Goal: Task Accomplishment & Management: Complete application form

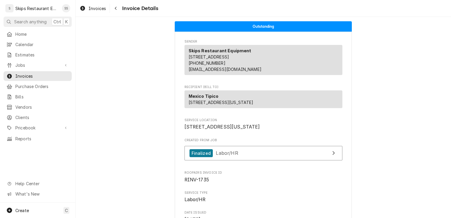
scroll to position [853, 0]
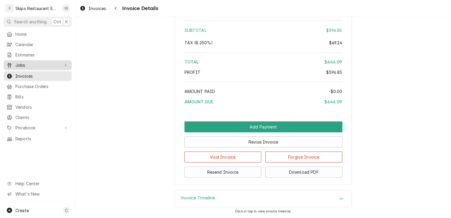
click at [17, 62] on span "Jobs" at bounding box center [37, 65] width 45 height 6
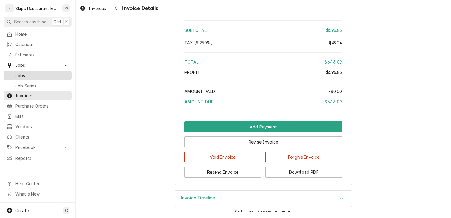
click at [25, 74] on span "Jobs" at bounding box center [41, 75] width 53 height 6
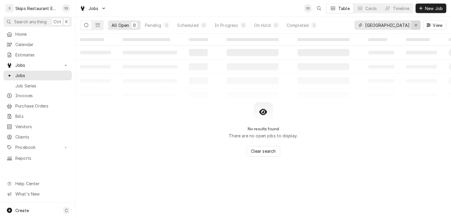
click at [417, 25] on icon "Erase input" at bounding box center [415, 25] width 3 height 4
drag, startPoint x: 384, startPoint y: 26, endPoint x: 364, endPoint y: 29, distance: 20.9
click at [364, 29] on div "Phillips" at bounding box center [388, 24] width 66 height 9
click at [98, 25] on icon "Dynamic Content Wrapper" at bounding box center [98, 25] width 4 height 4
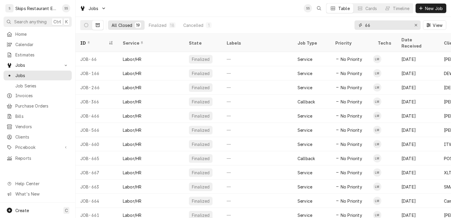
click at [372, 25] on input "66" at bounding box center [387, 24] width 44 height 9
type input "6"
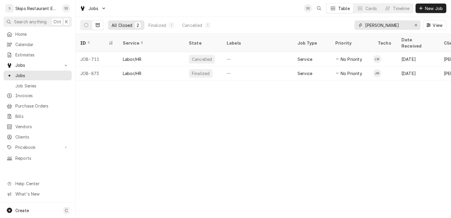
type input "Phillip"
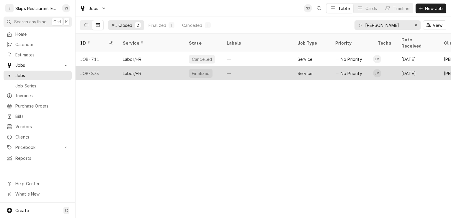
click at [169, 67] on div "Labor/HR" at bounding box center [151, 73] width 66 height 14
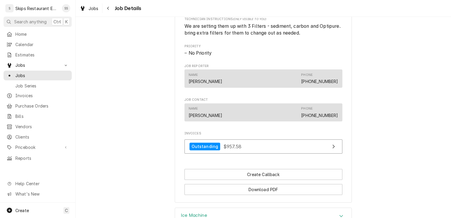
scroll to position [312, 0]
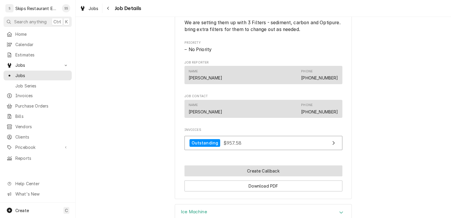
click at [240, 176] on button "Create Callback" at bounding box center [263, 170] width 158 height 11
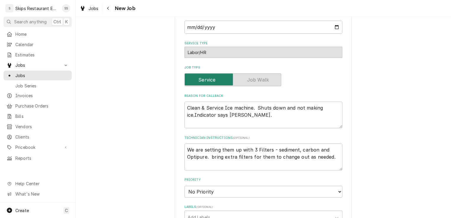
scroll to position [148, 0]
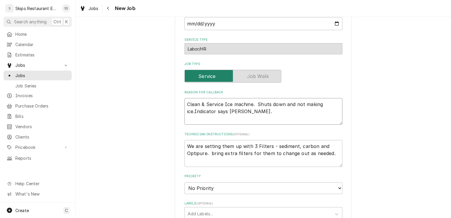
click at [257, 111] on textarea "Clean & Service Ice machine. Shuts down and not making ice.Indicator says max f…" at bounding box center [263, 111] width 158 height 27
type textarea "x"
type textarea "Clean & Service Ice machine. Shuts down and not making ice.Indicator says max f…"
type textarea "x"
type textarea "Clean & Service Ice machine. Shuts down and not making ice.Indicator says max f…"
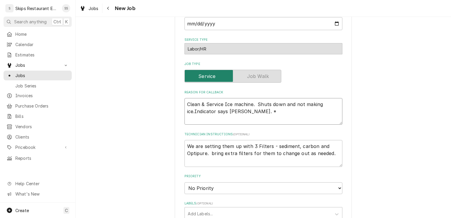
type textarea "x"
type textarea "Clean & Service Ice machine. Shuts down and not making ice.Indicator says max f…"
type textarea "x"
type textarea "Clean & Service Ice machine. Shuts down and not making ice.Indicator says max f…"
type textarea "x"
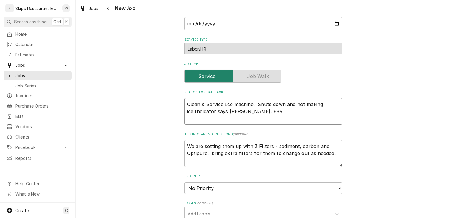
type textarea "Clean & Service Ice machine. Shuts down and not making ice.Indicator says max f…"
type textarea "x"
type textarea "Clean & Service Ice machine. Shuts down and not making ice.Indicator says max f…"
type textarea "x"
type textarea "Clean & Service Ice machine. Shuts down and not making ice.Indicator says max f…"
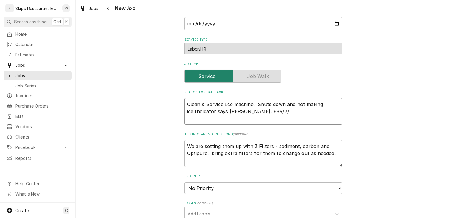
type textarea "x"
type textarea "Clean & Service Ice machine. Shuts down and not making ice.Indicator says max f…"
type textarea "x"
type textarea "Clean & Service Ice machine. Shuts down and not making ice.Indicator says max f…"
type textarea "x"
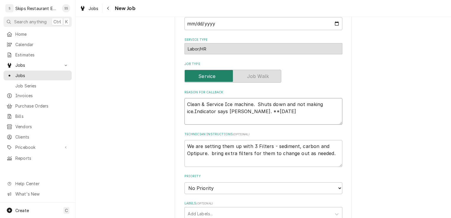
type textarea "Clean & Service Ice machine. Shuts down and not making ice.Indicator says max f…"
type textarea "x"
type textarea "Clean & Service Ice machine. Shuts down and not making ice.Indicator says max f…"
type textarea "x"
type textarea "Clean & Service Ice machine. Shuts down and not making ice.Indicator says max f…"
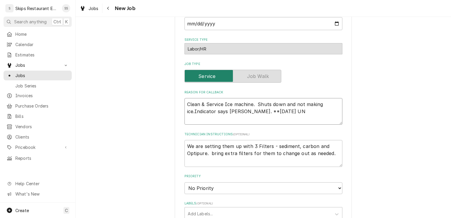
type textarea "x"
type textarea "Clean & Service Ice machine. Shuts down and not making ice.Indicator says max f…"
type textarea "x"
type textarea "Clean & Service Ice machine. Shuts down and not making ice.Indicator says max f…"
type textarea "x"
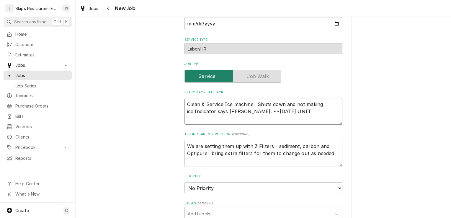
type textarea "Clean & Service Ice machine. Shuts down and not making ice.Indicator says max f…"
type textarea "x"
type textarea "Clean & Service Ice machine. Shuts down and not making ice.Indicator says max f…"
type textarea "x"
type textarea "Clean & Service Ice machine. Shuts down and not making ice.Indicator says max f…"
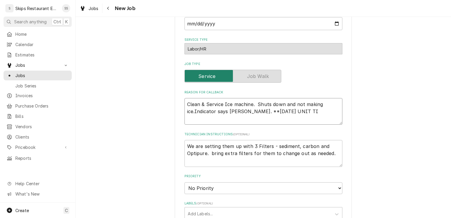
type textarea "x"
type textarea "Clean & Service Ice machine. Shuts down and not making ice.Indicator says max f…"
type textarea "x"
type textarea "Clean & Service Ice machine. Shuts down and not making ice.Indicator says max f…"
type textarea "x"
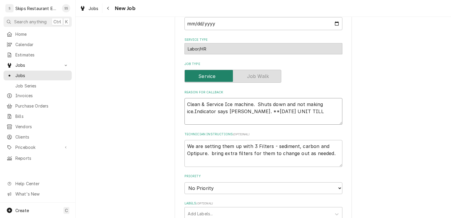
type textarea "Clean & Service Ice machine. Shuts down and not making ice.Indicator says max f…"
type textarea "x"
type textarea "Clean & Service Ice machine. Shuts down and not making ice.Indicator says max f…"
type textarea "x"
type textarea "Clean & Service Ice machine. Shuts down and not making ice.Indicator says max f…"
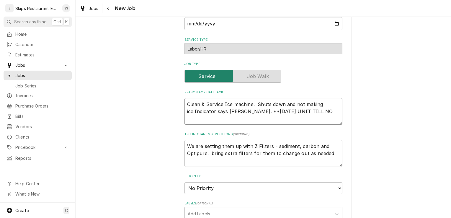
type textarea "x"
type textarea "Clean & Service Ice machine. Shuts down and not making ice.Indicator says max f…"
type textarea "x"
type textarea "Clean & Service Ice machine. Shuts down and not making ice.Indicator says max f…"
type textarea "x"
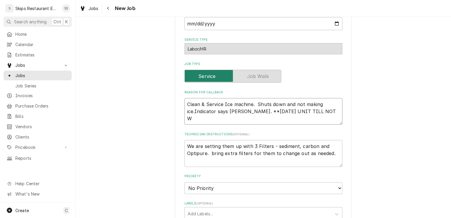
type textarea "Clean & Service Ice machine. Shuts down and not making ice.Indicator says max f…"
type textarea "x"
type textarea "Clean & Service Ice machine. Shuts down and not making ice.Indicator says max f…"
type textarea "x"
type textarea "Clean & Service Ice machine. Shuts down and not making ice.Indicator says max f…"
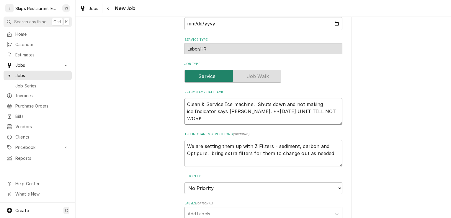
type textarea "x"
type textarea "Clean & Service Ice machine. Shuts down and not making ice.Indicator says max f…"
type textarea "x"
type textarea "Clean & Service Ice machine. Shuts down and not making ice.Indicator says max f…"
type textarea "x"
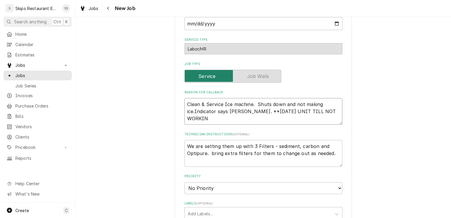
type textarea "Clean & Service Ice machine. Shuts down and not making ice.Indicator says max f…"
click at [293, 112] on textarea "Clean & Service Ice machine. Shuts down and not making ice.Indicator says max f…" at bounding box center [263, 111] width 158 height 27
click at [292, 111] on textarea "Clean & Service Ice machine. Shuts down and not making ice.Indicator says max f…" at bounding box center [263, 111] width 158 height 27
type textarea "x"
type textarea "Clean & Service Ice machine. Shuts down and not making ice.Indicator says max f…"
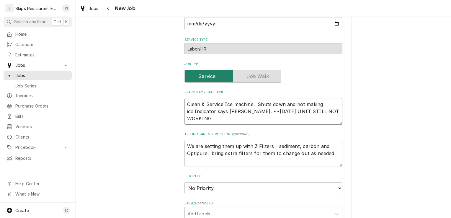
type textarea "x"
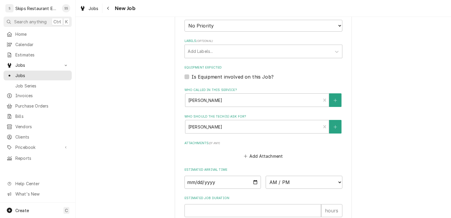
scroll to position [304, 0]
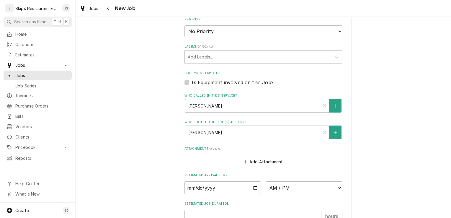
type textarea "Clean & Service Ice machine. Shuts down and not making ice.Indicator says max f…"
click at [208, 83] on label "Is Equipment involved on this Job?" at bounding box center [233, 82] width 82 height 7
click at [208, 83] on input "Equipment Expected" at bounding box center [271, 85] width 158 height 13
checkbox input "true"
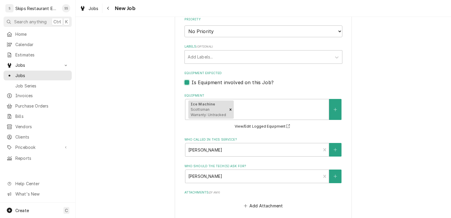
type textarea "x"
click at [192, 82] on label "Is Equipment involved on this Job?" at bounding box center [233, 82] width 82 height 7
click at [192, 82] on input "Equipment Expected" at bounding box center [271, 85] width 158 height 13
checkbox input "false"
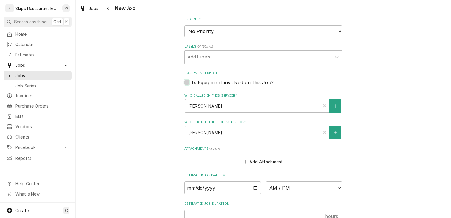
type textarea "x"
click at [200, 81] on label "Is Equipment involved on this Job?" at bounding box center [233, 82] width 82 height 7
click at [200, 81] on input "Equipment Expected" at bounding box center [271, 85] width 158 height 13
checkbox input "true"
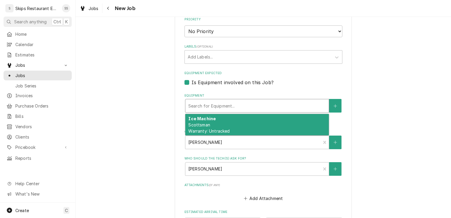
click at [218, 106] on div "Equipment" at bounding box center [257, 105] width 138 height 11
click at [209, 125] on div "Ice Machine Scottsman Warranty: Untracked" at bounding box center [256, 125] width 143 height 22
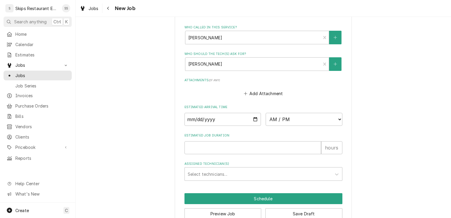
scroll to position [431, 0]
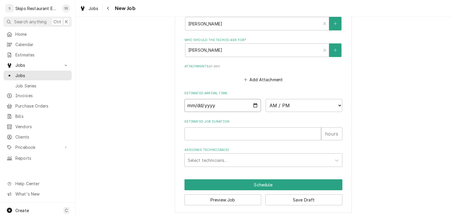
click at [254, 105] on input "Date" at bounding box center [222, 105] width 77 height 13
type textarea "x"
type input "2025-09-05"
type textarea "x"
click at [336, 104] on select "AM / PM 6:00 AM 6:15 AM 6:30 AM 6:45 AM 7:00 AM 7:15 AM 7:30 AM 7:45 AM 8:00 AM…" at bounding box center [304, 105] width 77 height 13
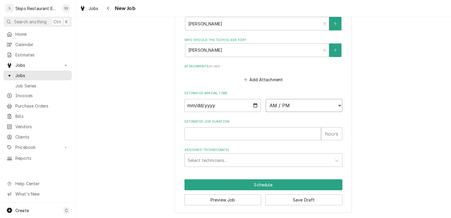
select select "13:00:00"
click at [266, 99] on select "AM / PM 6:00 AM 6:15 AM 6:30 AM 6:45 AM 7:00 AM 7:15 AM 7:30 AM 7:45 AM 8:00 AM…" at bounding box center [304, 105] width 77 height 13
click at [191, 135] on input "Estimated Job Duration" at bounding box center [252, 133] width 137 height 13
type textarea "x"
type input "1"
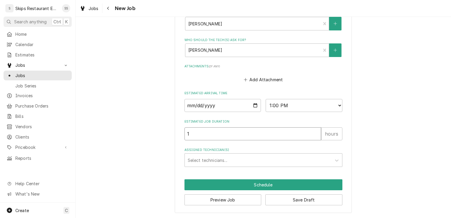
type textarea "x"
type input "1"
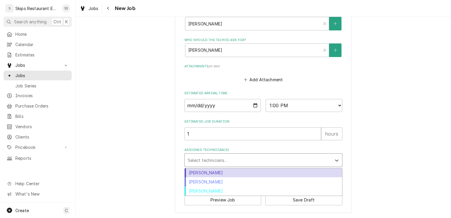
click at [197, 158] on div "Assigned Technician(s)" at bounding box center [258, 160] width 141 height 11
click at [205, 174] on div "Jason Marroquin" at bounding box center [263, 172] width 157 height 9
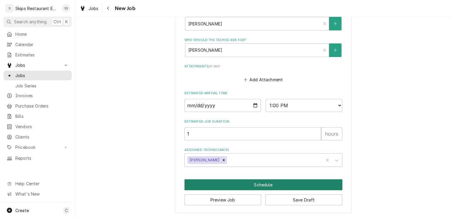
click at [270, 185] on button "Schedule" at bounding box center [263, 184] width 158 height 11
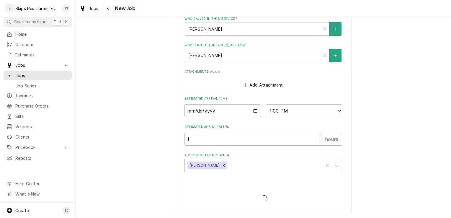
type textarea "x"
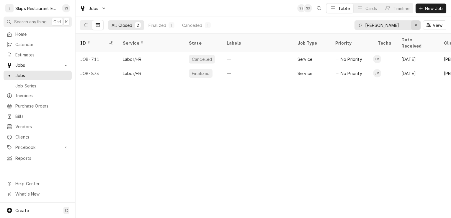
click at [417, 26] on icon "Erase input" at bounding box center [415, 25] width 3 height 4
